Goal: Find specific page/section: Find specific page/section

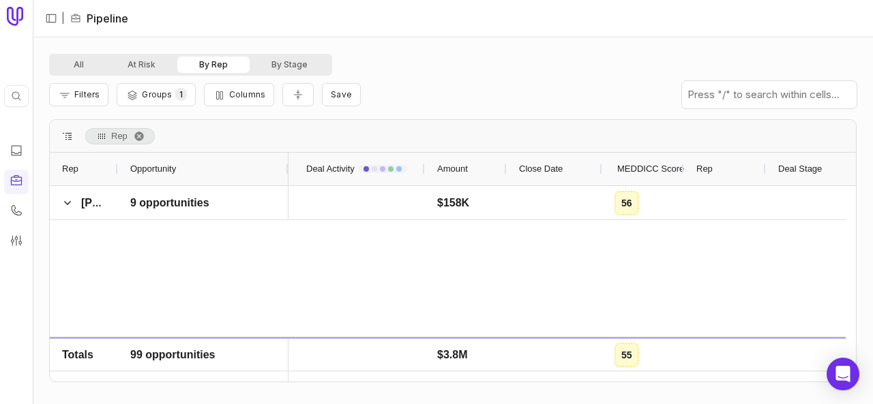
scroll to position [2250, 0]
